Goal: Task Accomplishment & Management: Use online tool/utility

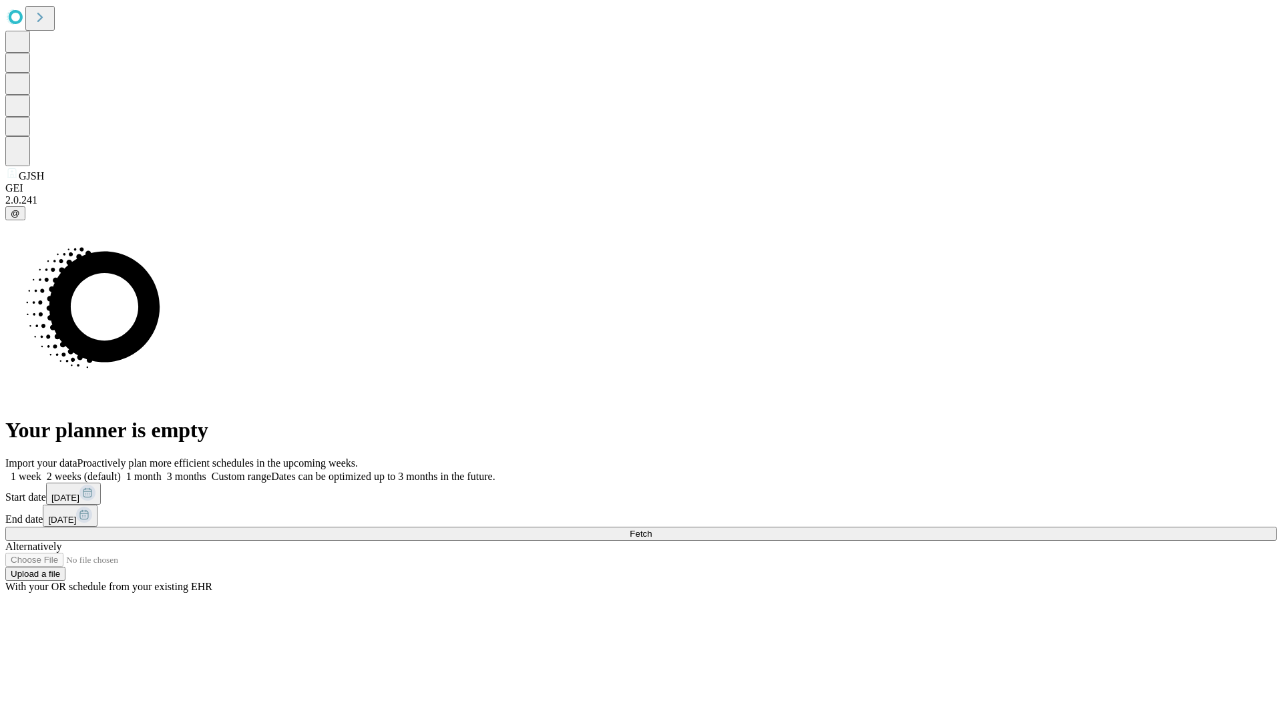
click at [41, 471] on label "1 week" at bounding box center [23, 476] width 36 height 11
click at [651, 529] on span "Fetch" at bounding box center [640, 534] width 22 height 10
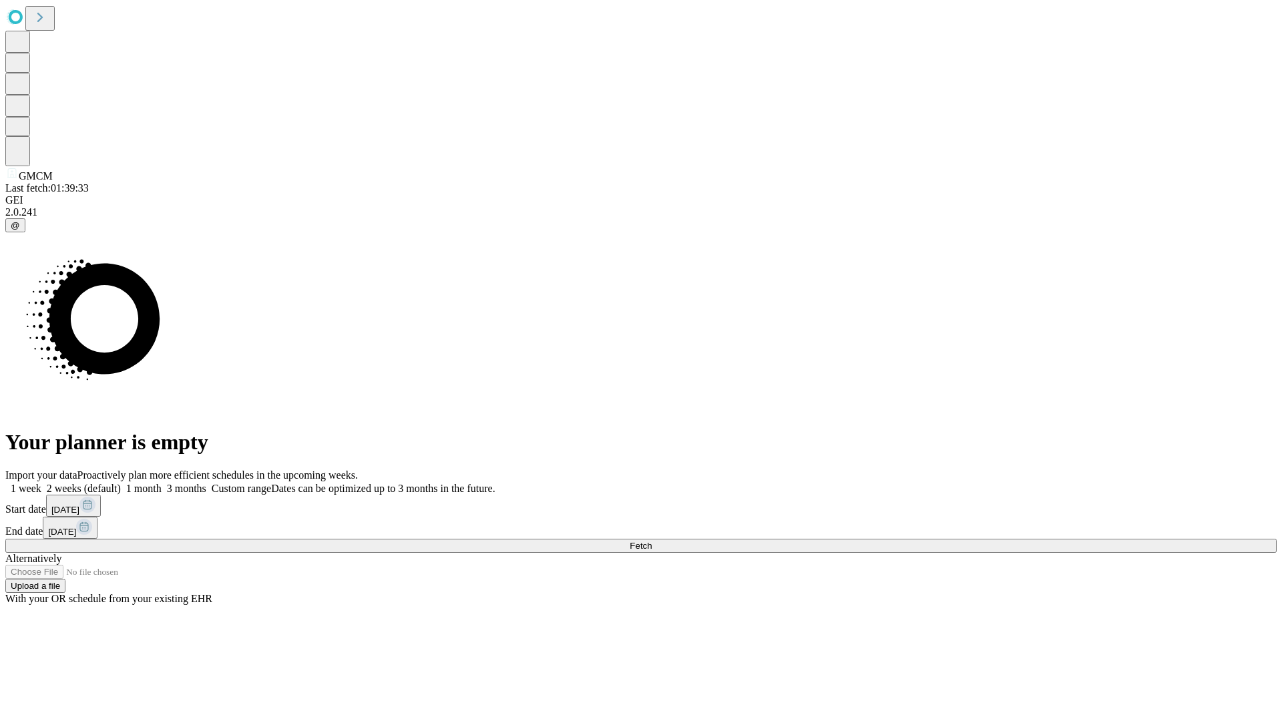
click at [41, 483] on label "1 week" at bounding box center [23, 488] width 36 height 11
click at [651, 541] on span "Fetch" at bounding box center [640, 546] width 22 height 10
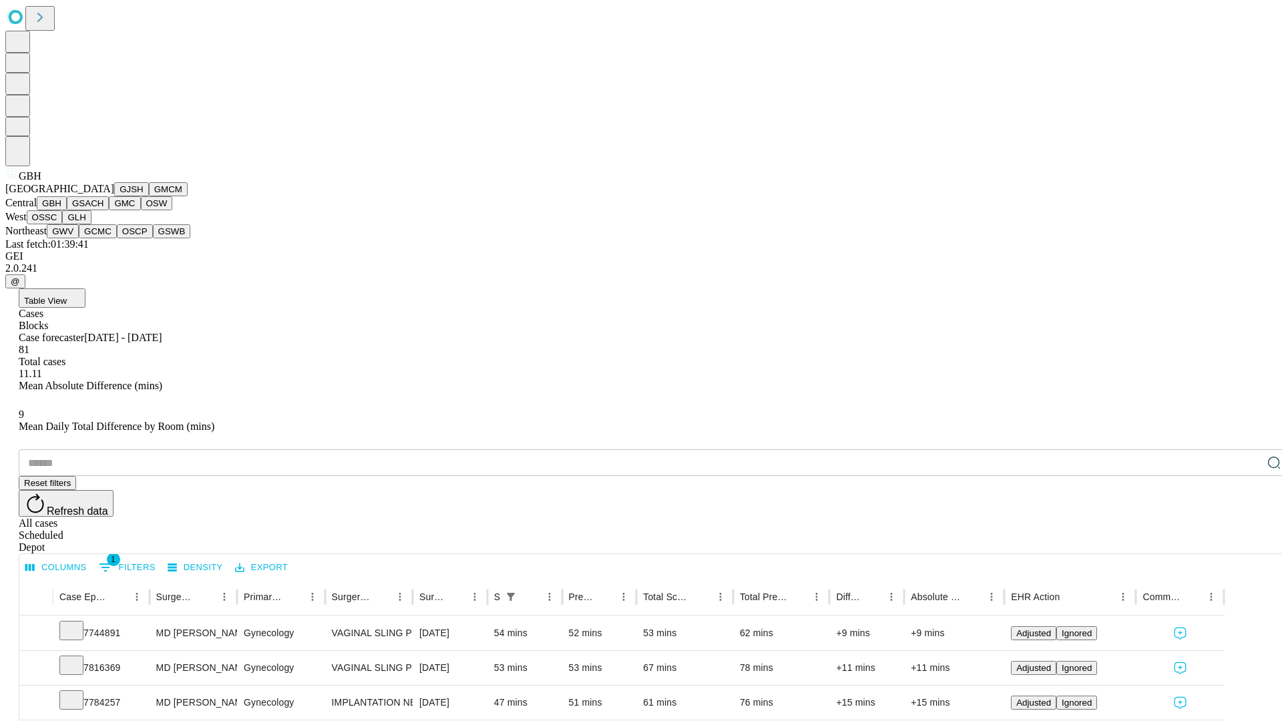
click at [103, 210] on button "GSACH" at bounding box center [88, 203] width 42 height 14
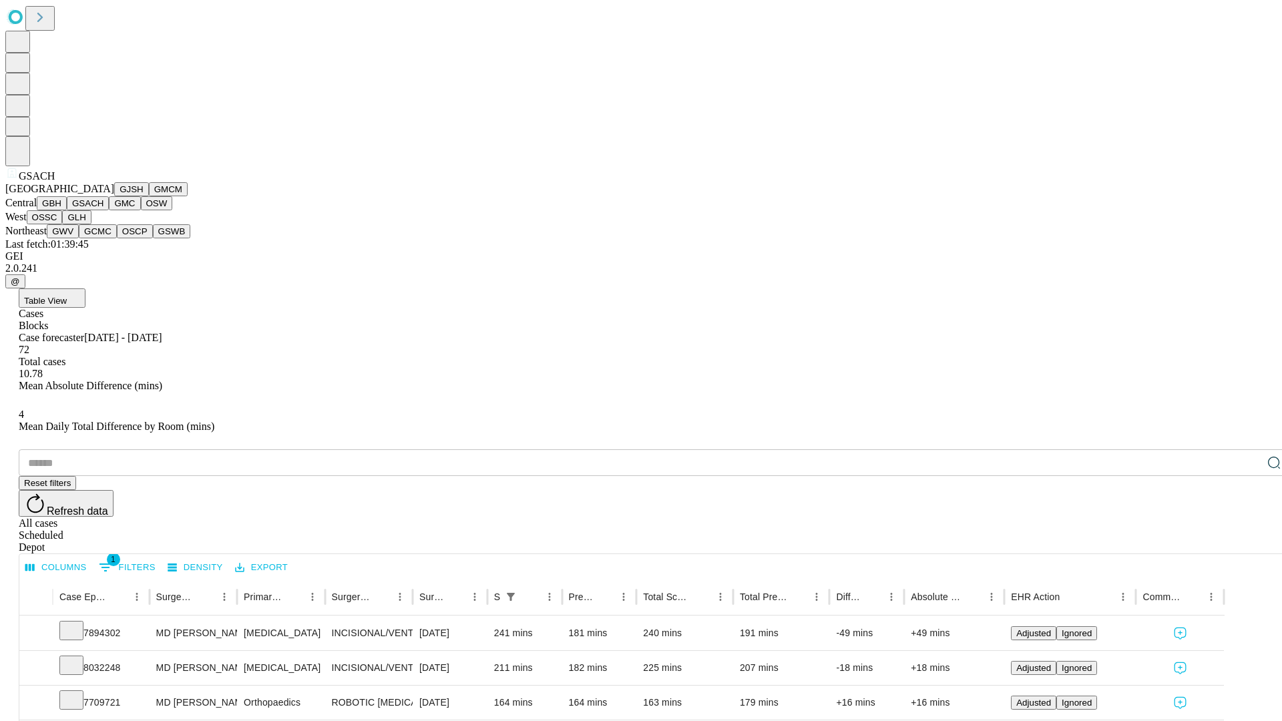
click at [109, 210] on button "GMC" at bounding box center [124, 203] width 31 height 14
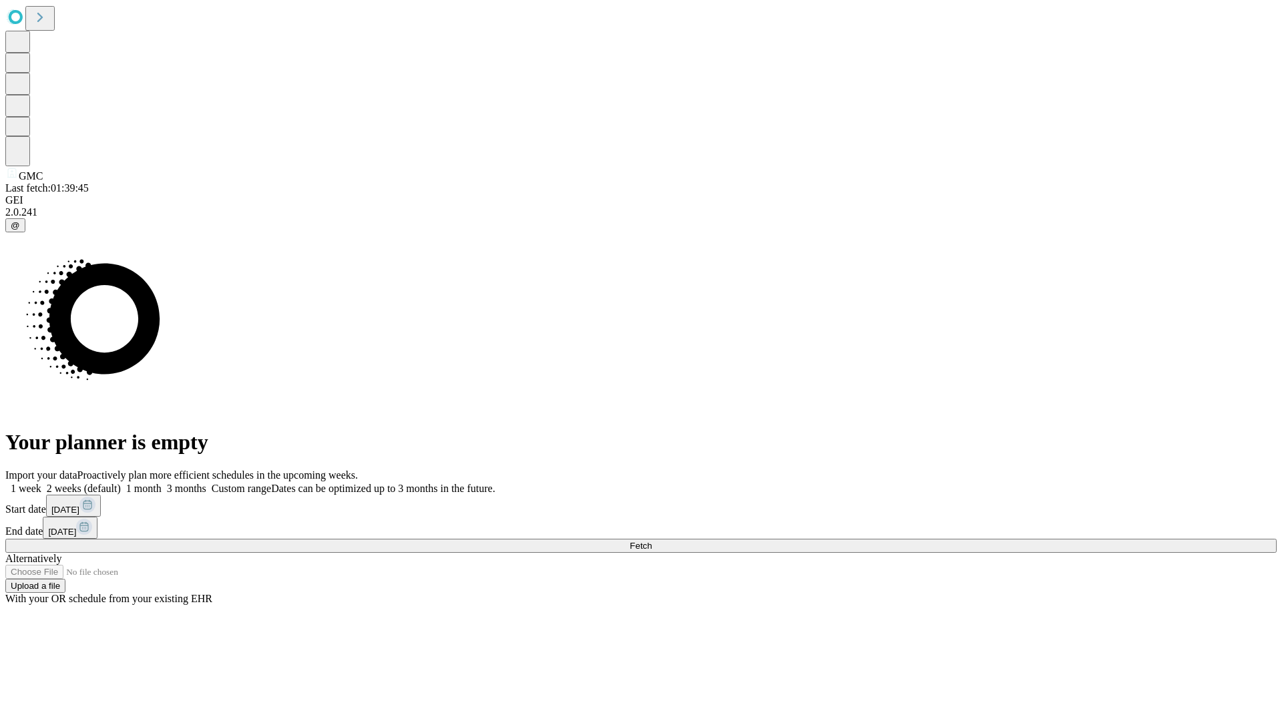
click at [41, 483] on label "1 week" at bounding box center [23, 488] width 36 height 11
click at [651, 541] on span "Fetch" at bounding box center [640, 546] width 22 height 10
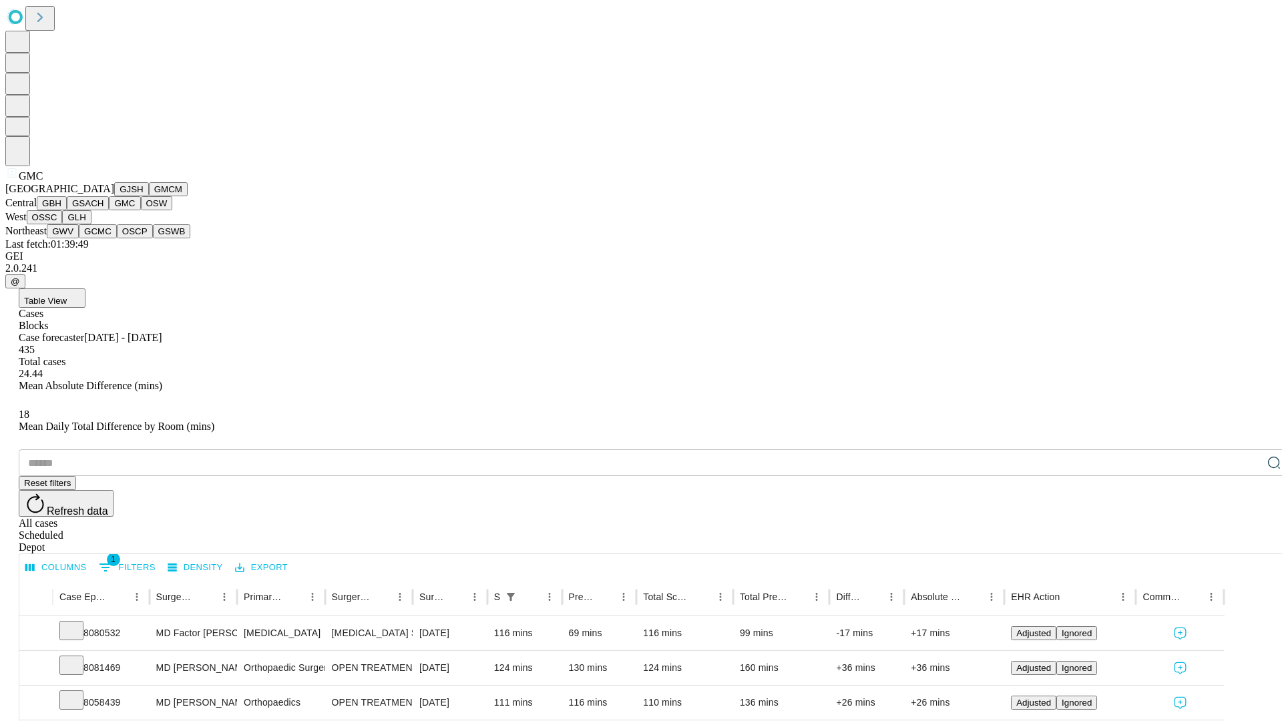
click at [141, 210] on button "OSW" at bounding box center [157, 203] width 32 height 14
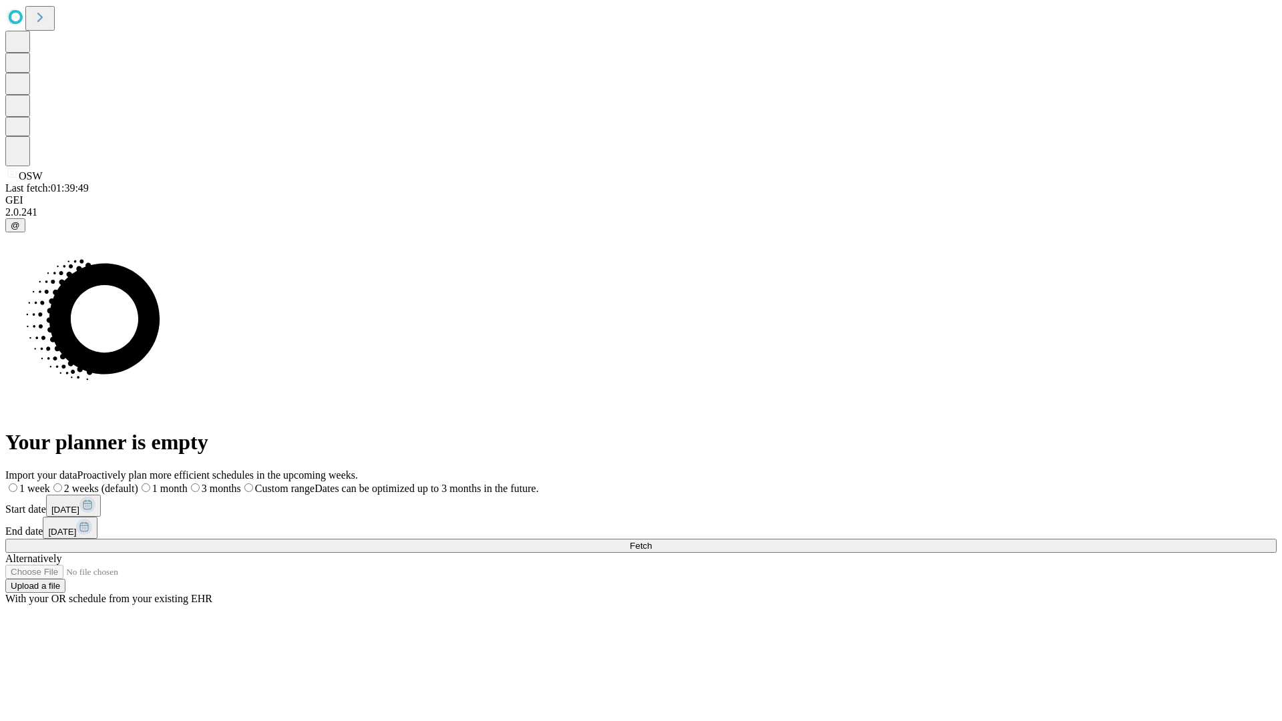
click at [50, 483] on label "1 week" at bounding box center [27, 488] width 45 height 11
click at [651, 541] on span "Fetch" at bounding box center [640, 546] width 22 height 10
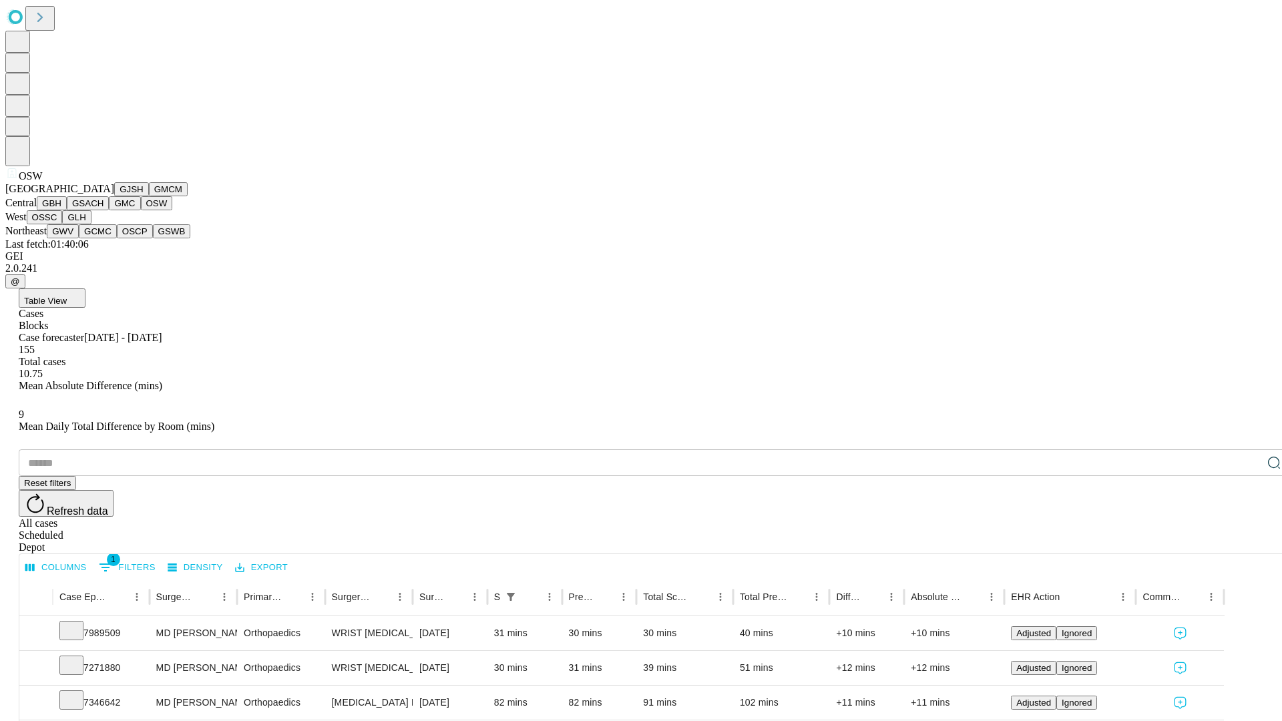
click at [63, 224] on button "OSSC" at bounding box center [45, 217] width 36 height 14
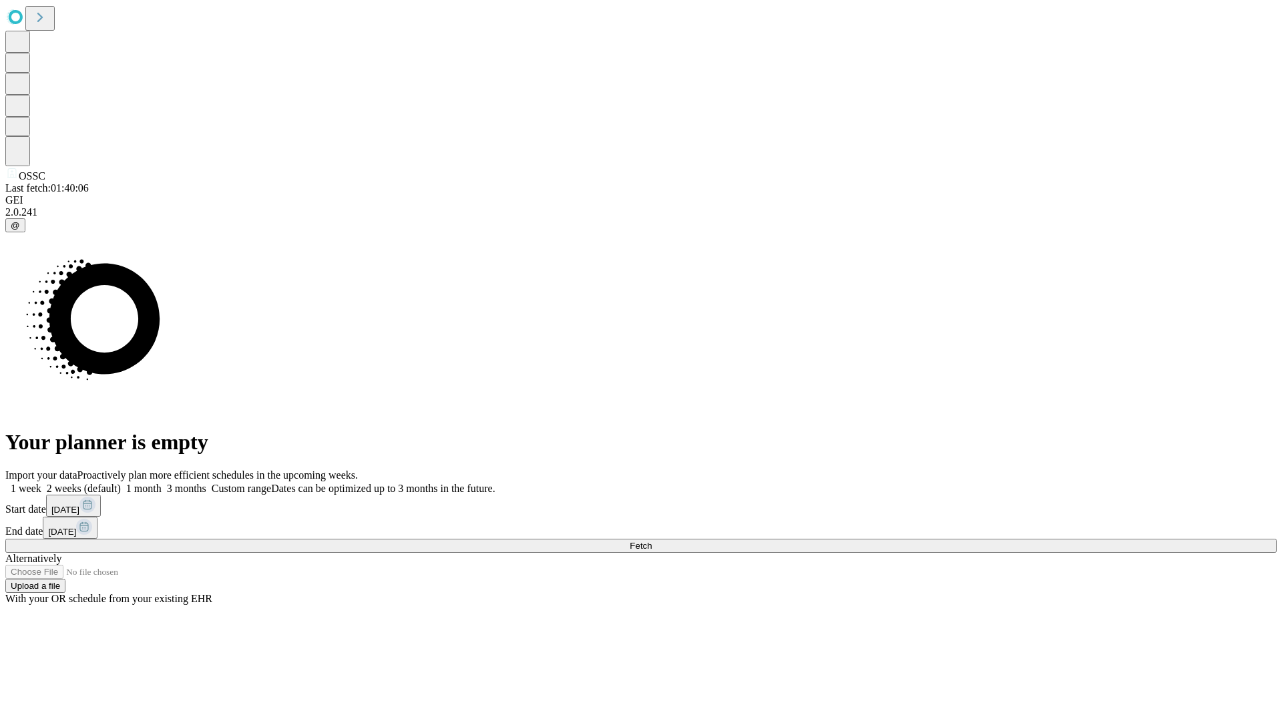
click at [651, 541] on span "Fetch" at bounding box center [640, 546] width 22 height 10
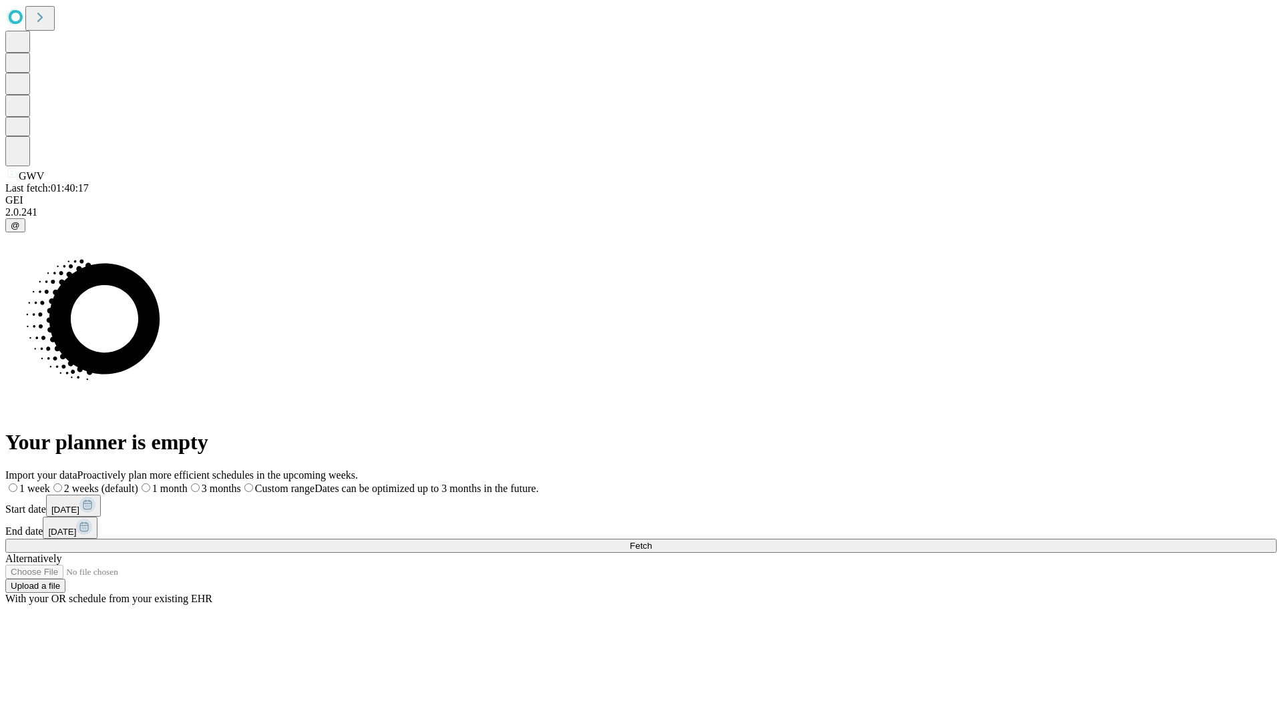
click at [651, 541] on span "Fetch" at bounding box center [640, 546] width 22 height 10
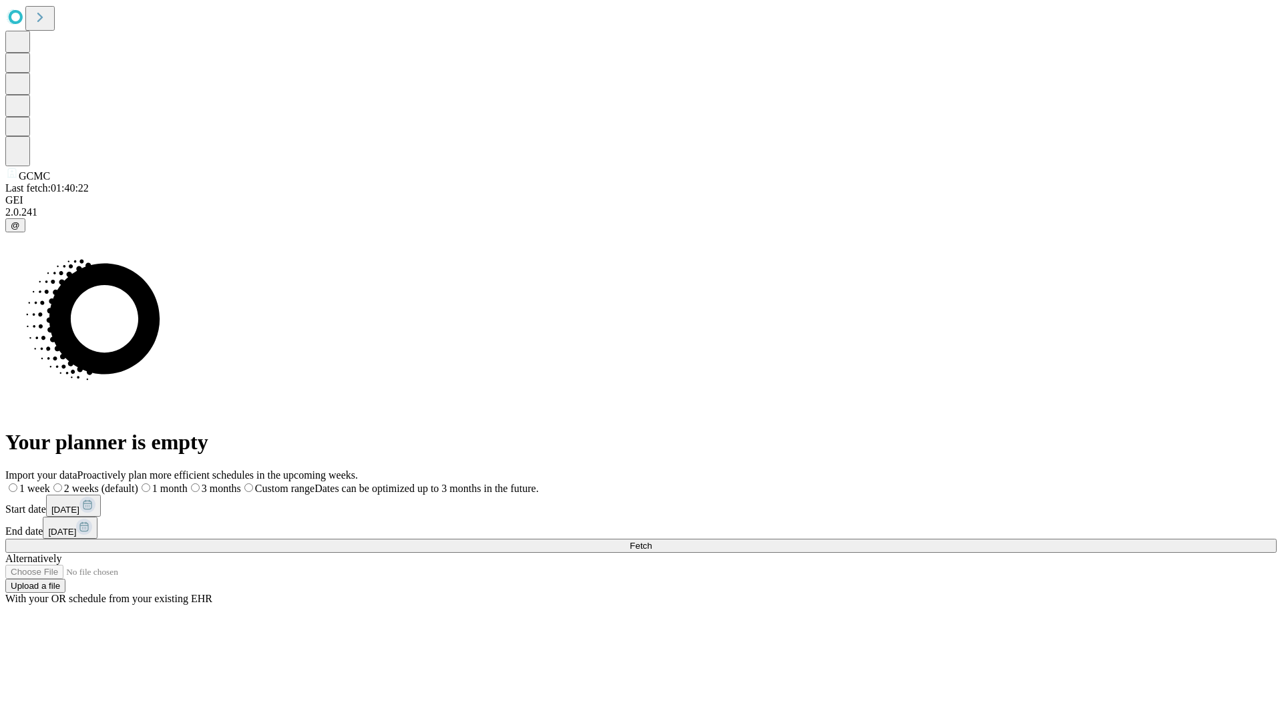
click at [50, 483] on label "1 week" at bounding box center [27, 488] width 45 height 11
click at [651, 541] on span "Fetch" at bounding box center [640, 546] width 22 height 10
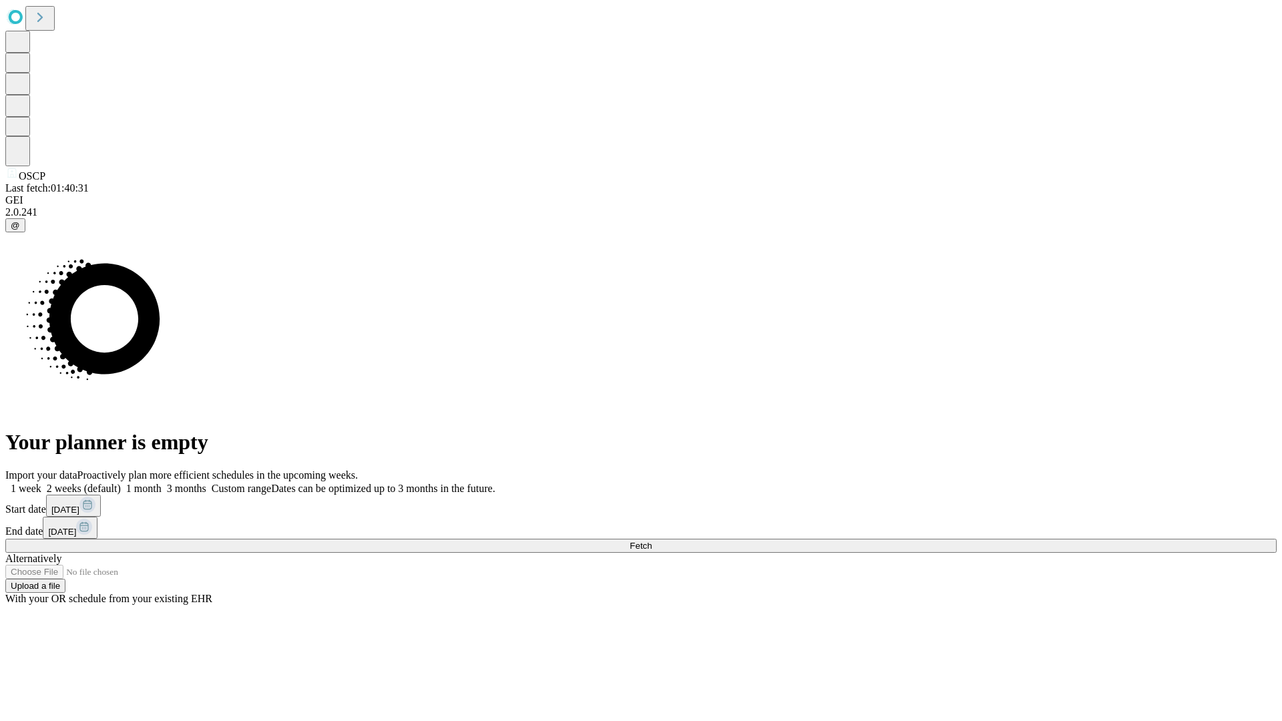
click at [41, 483] on label "1 week" at bounding box center [23, 488] width 36 height 11
click at [651, 541] on span "Fetch" at bounding box center [640, 546] width 22 height 10
